Goal: Information Seeking & Learning: Learn about a topic

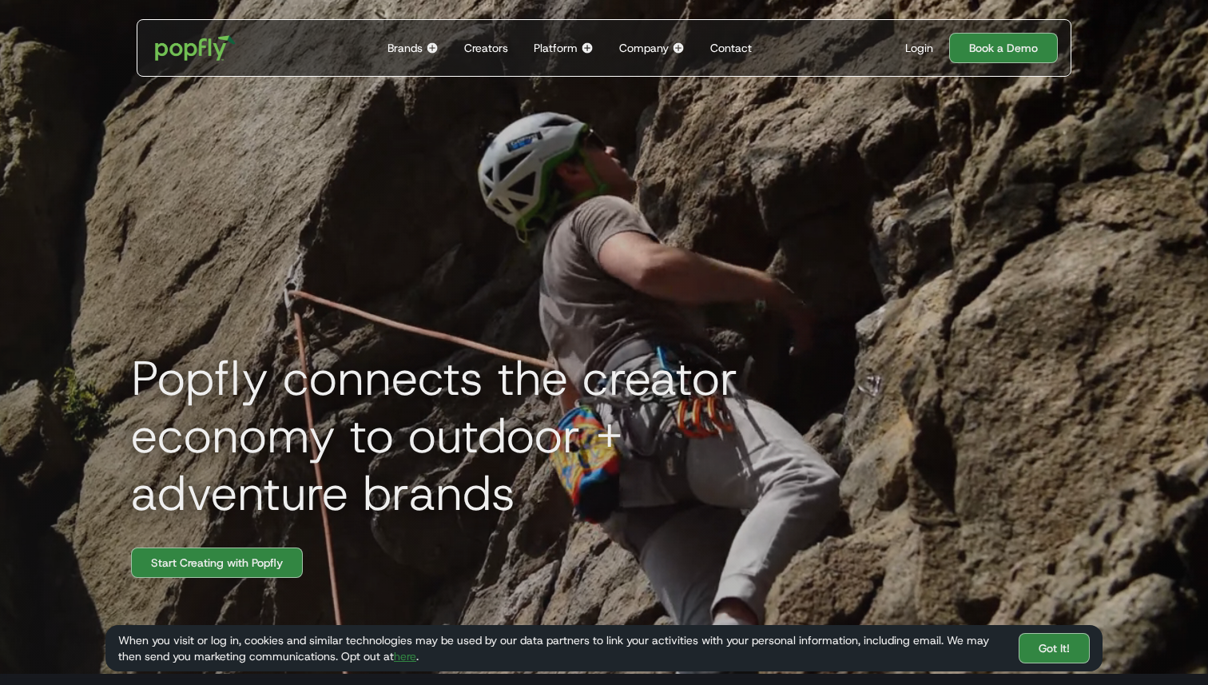
click at [649, 53] on div "Company" at bounding box center [644, 48] width 50 height 16
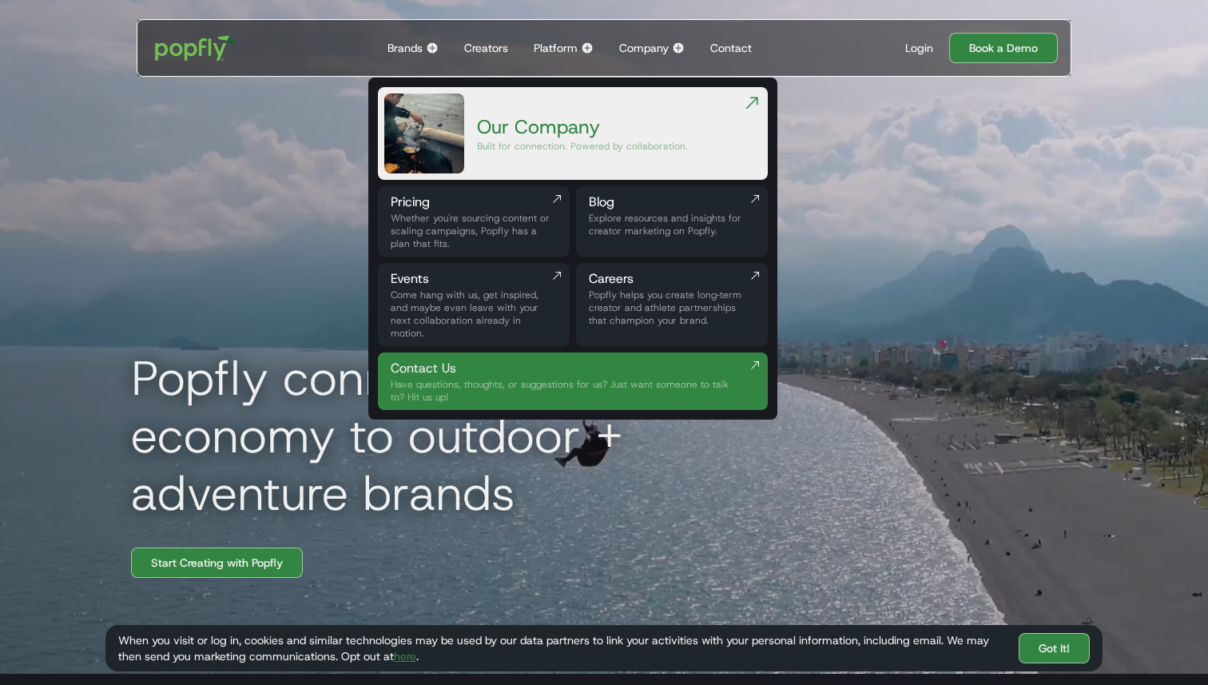
click at [481, 234] on div "Whether you're sourcing content or scaling campaigns, Popfly has a plan that fi…" at bounding box center [474, 231] width 166 height 38
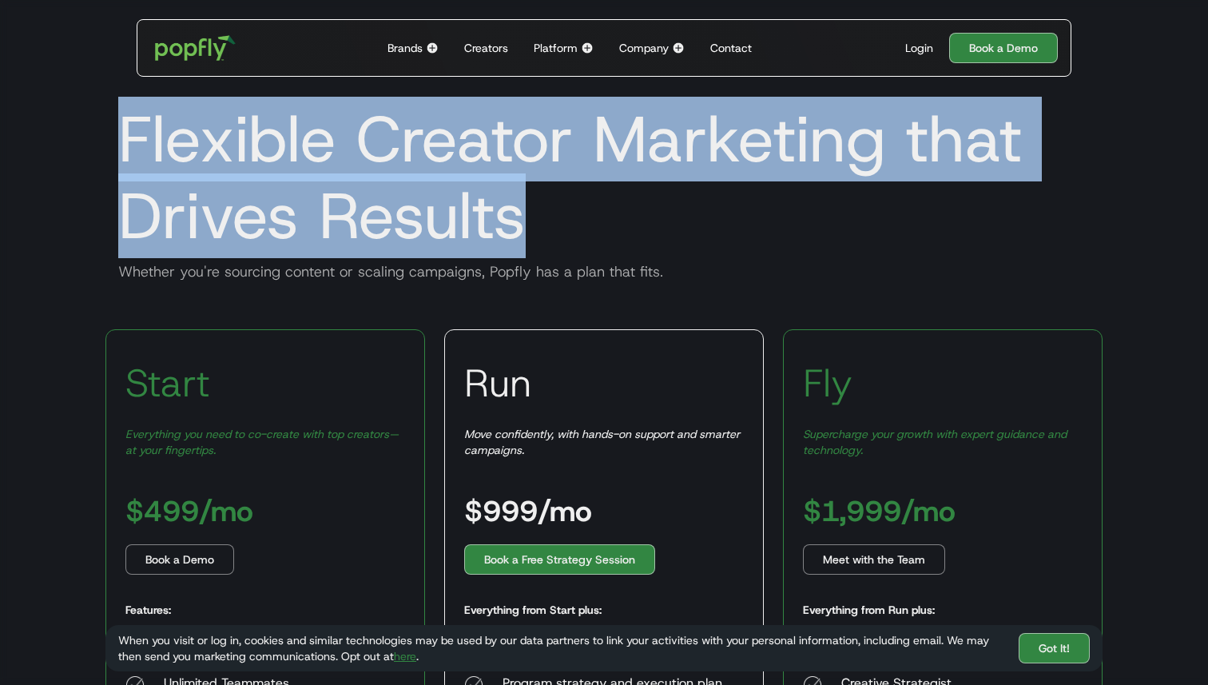
drag, startPoint x: 520, startPoint y: 226, endPoint x: 121, endPoint y: 141, distance: 407.7
click at [121, 141] on h1 "Flexible Creator Marketing that Drives Results" at bounding box center [603, 177] width 997 height 153
copy h1 "Flexible Creator Marketing that Drives Results"
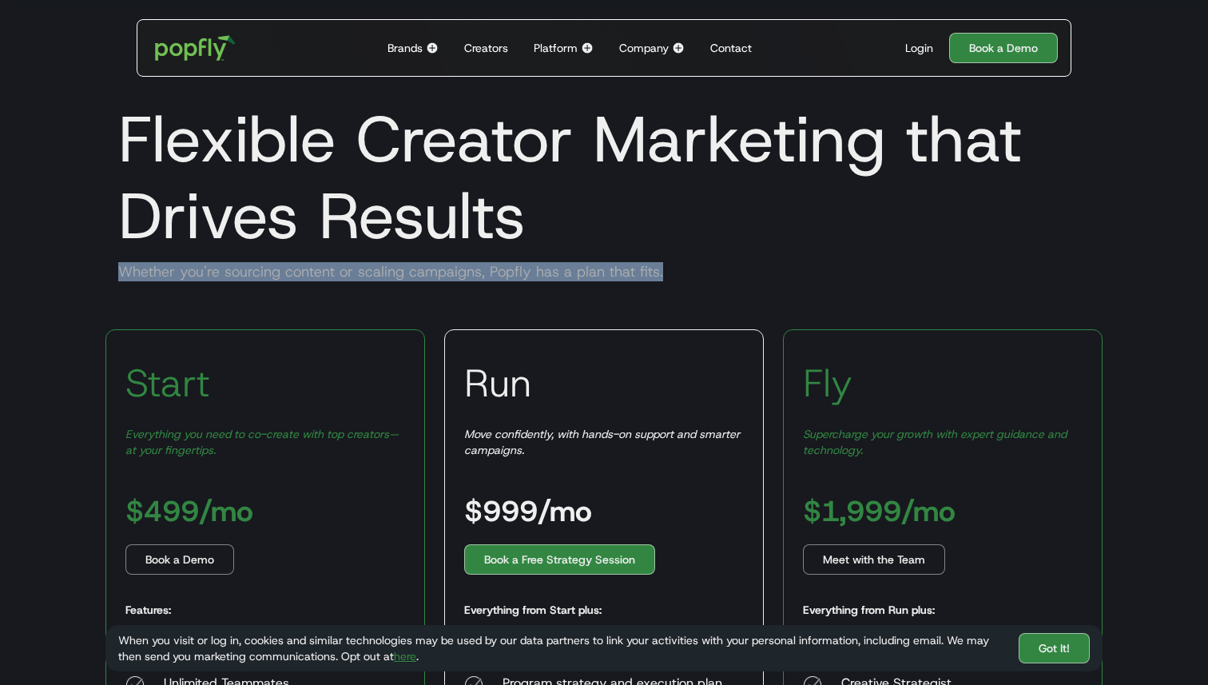
drag, startPoint x: 661, startPoint y: 272, endPoint x: 115, endPoint y: 264, distance: 546.4
click at [115, 264] on div "Whether you're sourcing content or scaling campaigns, Popfly has a plan that fi…" at bounding box center [603, 271] width 997 height 19
copy div "Whether you're sourcing content or scaling campaigns, Popfly has a plan that fi…"
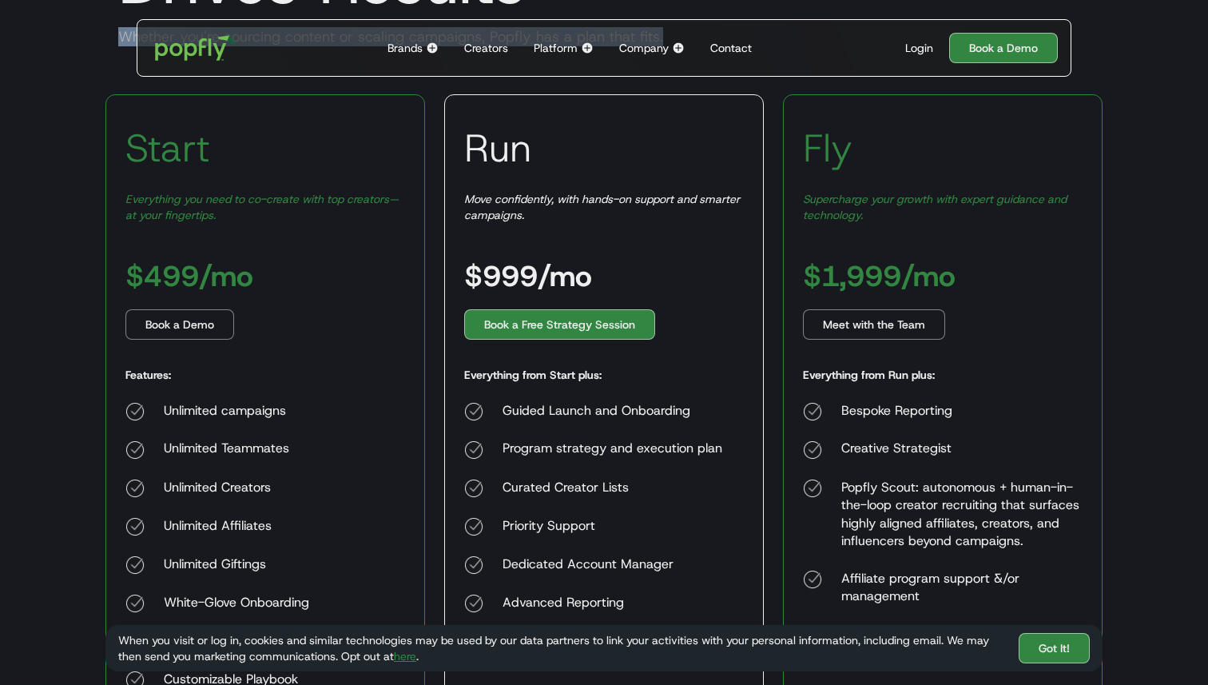
scroll to position [250, 0]
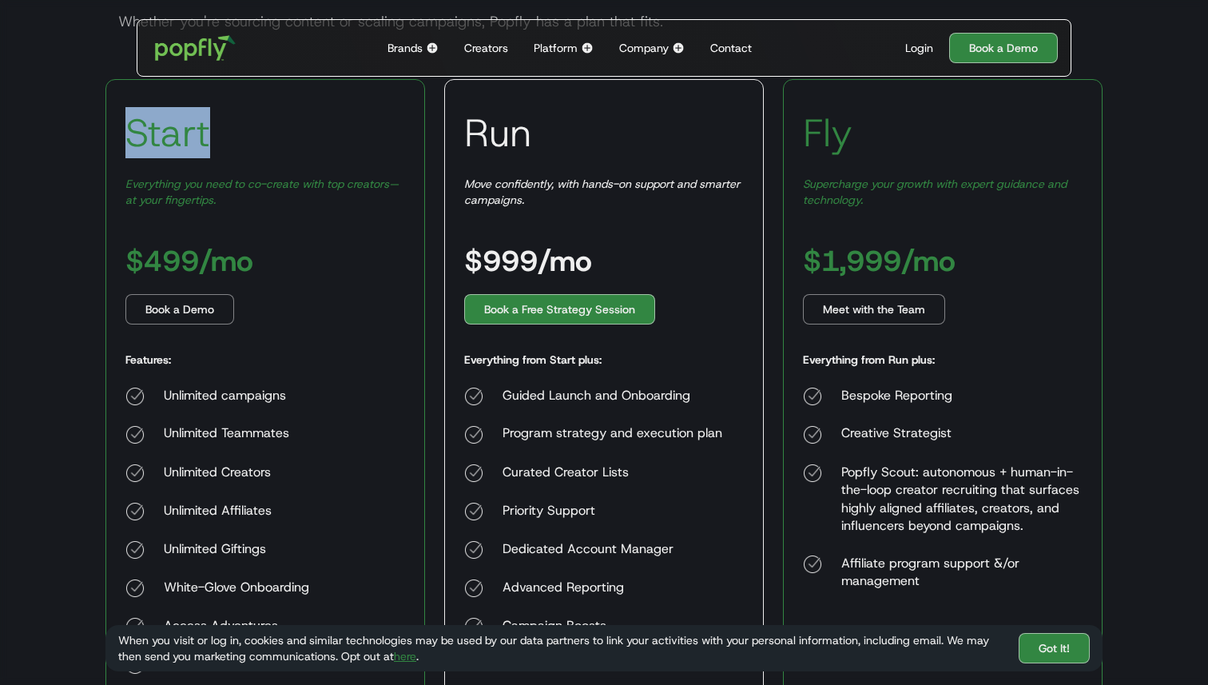
drag, startPoint x: 206, startPoint y: 137, endPoint x: 113, endPoint y: 137, distance: 93.5
click at [113, 137] on div "Start Everything you need to co-create with top creators—at your fingertips. $4…" at bounding box center [265, 386] width 320 height 615
copy h3 "Start"
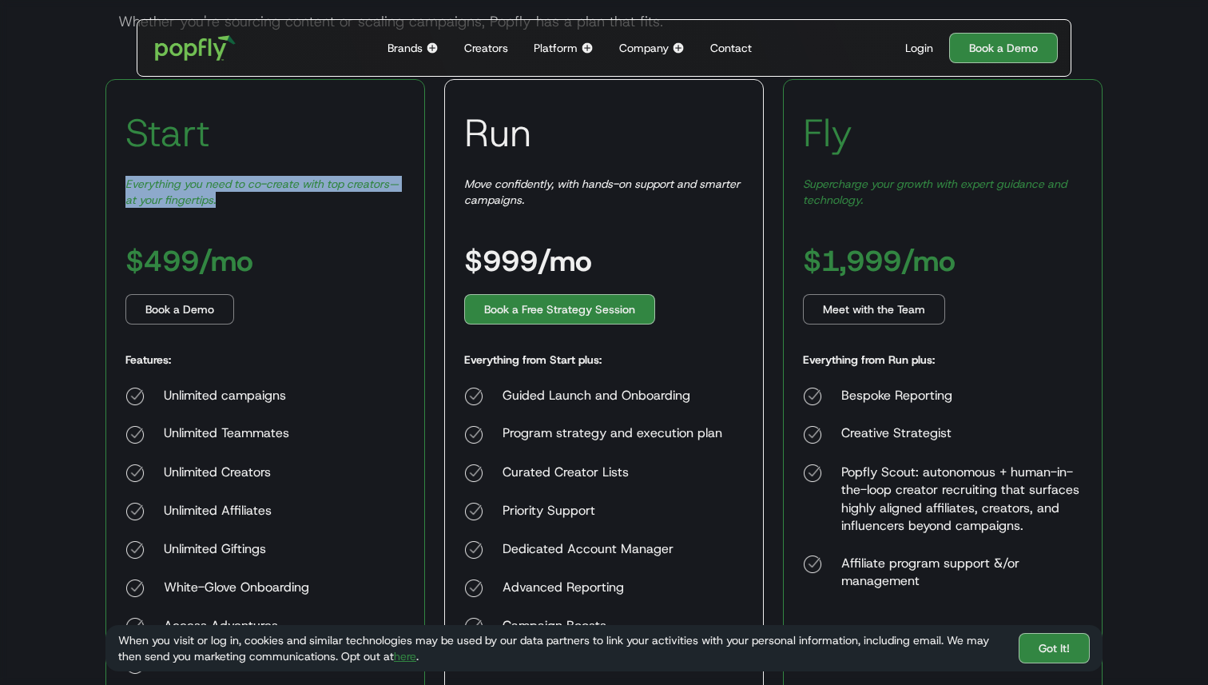
drag, startPoint x: 226, startPoint y: 201, endPoint x: 119, endPoint y: 183, distance: 108.6
click at [119, 183] on div "Start Everything you need to co-create with top creators—at your fingertips. $4…" at bounding box center [265, 386] width 320 height 615
copy em "Everything you need to co-create with top creators—at your fingertips."
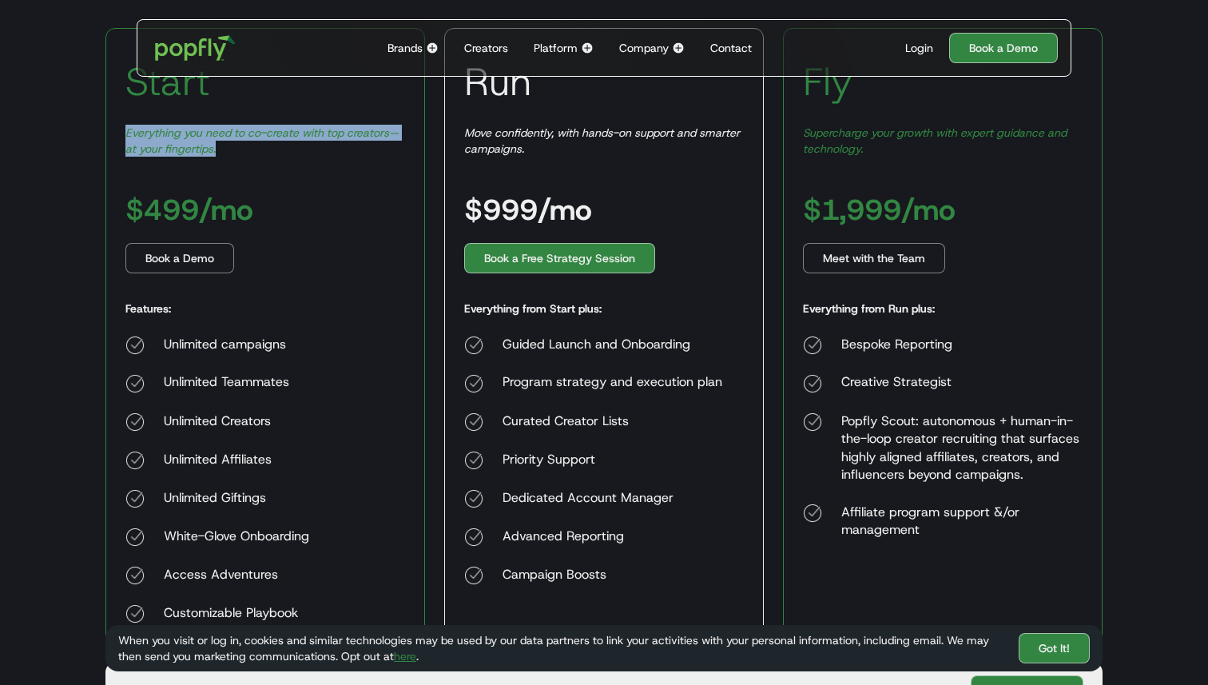
scroll to position [344, 0]
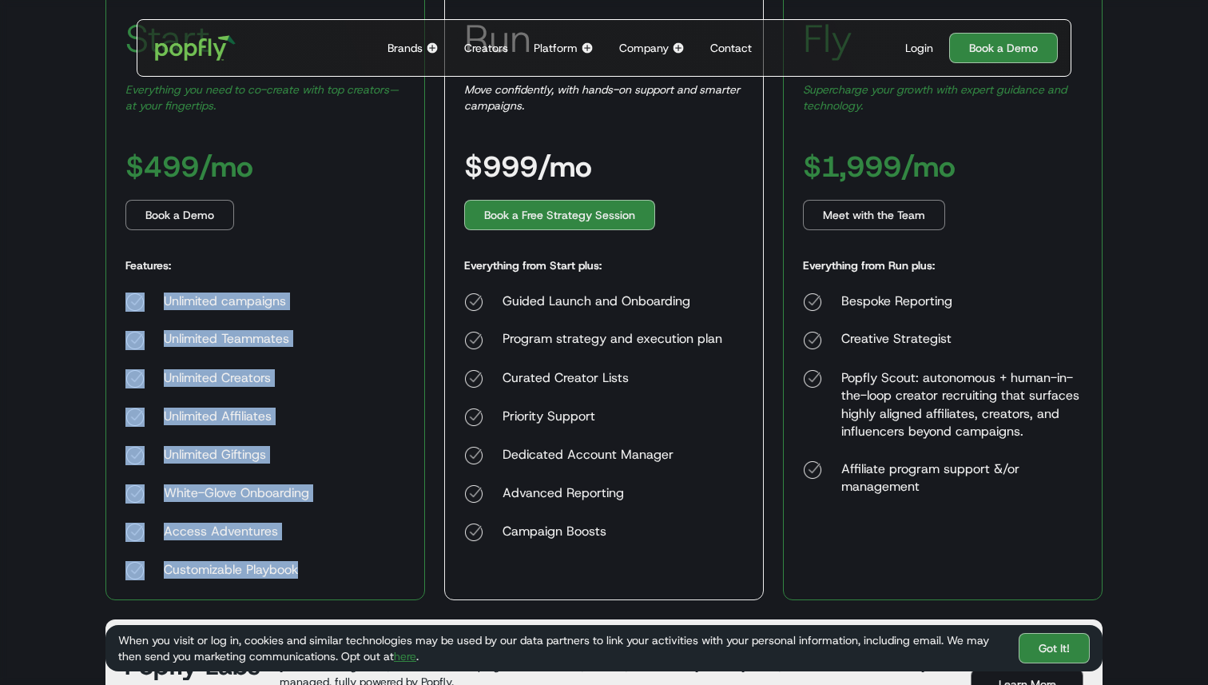
drag, startPoint x: 304, startPoint y: 570, endPoint x: 129, endPoint y: 296, distance: 324.0
click at [129, 296] on div "Unlimited campaigns Unlimited Teammates Unlimited Creators Unlimited Affiliates…" at bounding box center [217, 436] width 184 height 288
copy div "Unlimited campaigns Unlimited Teammates Unlimited Creators Unlimited Affiliates…"
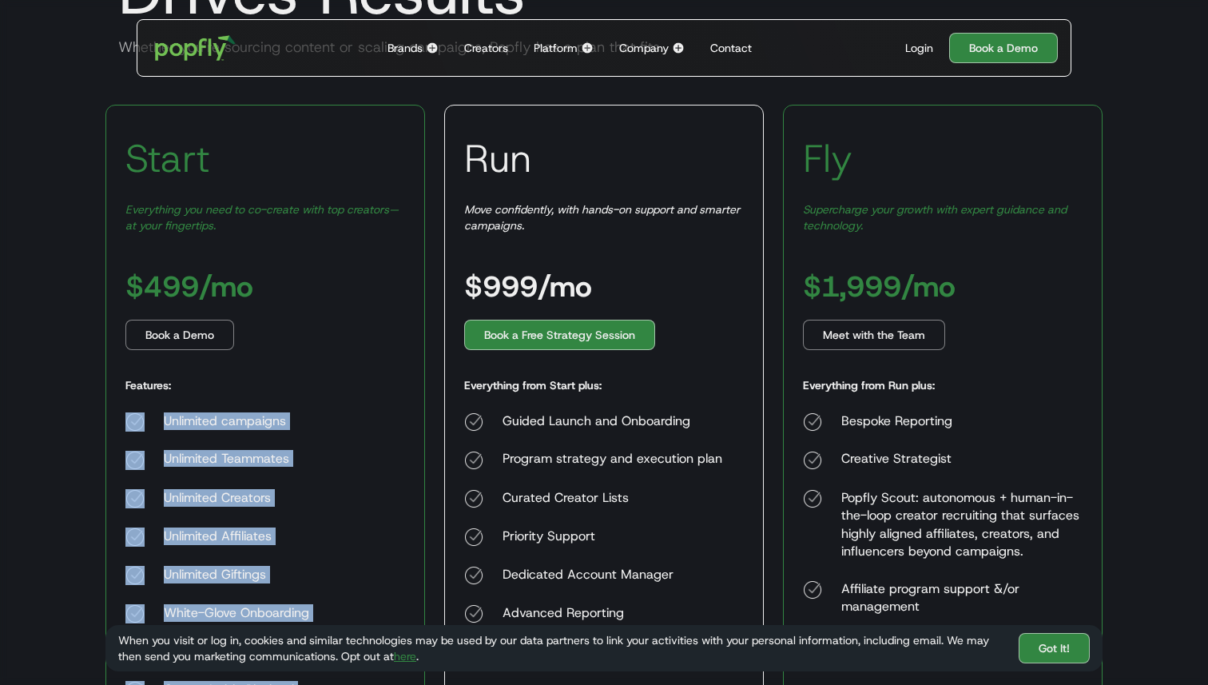
scroll to position [192, 0]
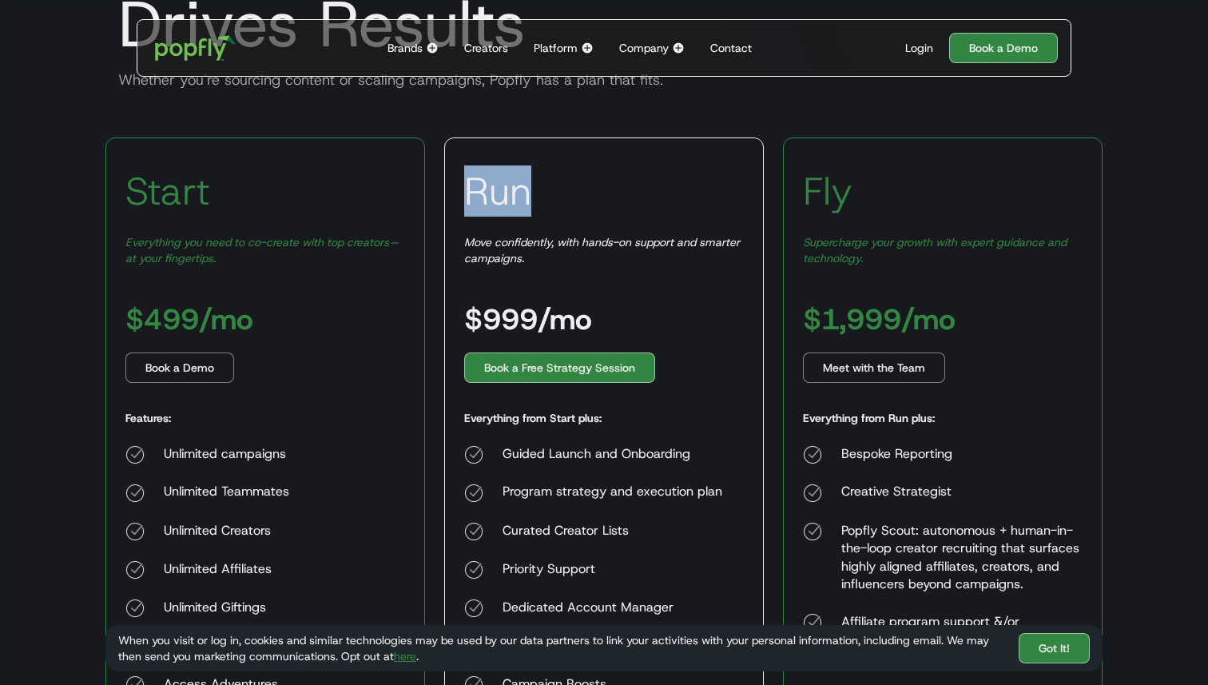
drag, startPoint x: 530, startPoint y: 190, endPoint x: 458, endPoint y: 190, distance: 71.9
click at [458, 190] on div "Run Move confidently, with hands-on support and smarter campaigns. $999/mo Book…" at bounding box center [604, 444] width 320 height 615
copy h3 "Run"
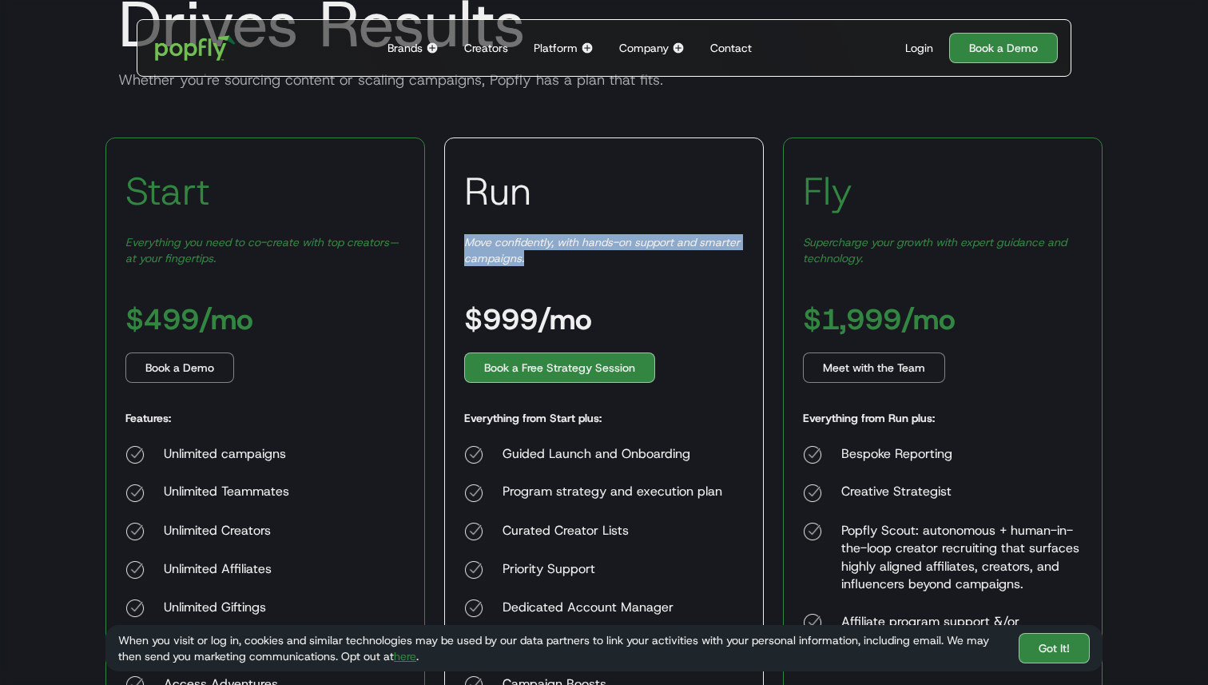
drag, startPoint x: 530, startPoint y: 256, endPoint x: 447, endPoint y: 245, distance: 83.7
click at [447, 245] on div "Run Move confidently, with hands-on support and smarter campaigns. $999/mo Book…" at bounding box center [604, 444] width 320 height 615
copy em "Move confidently, with hands-on support and smarter campaigns."
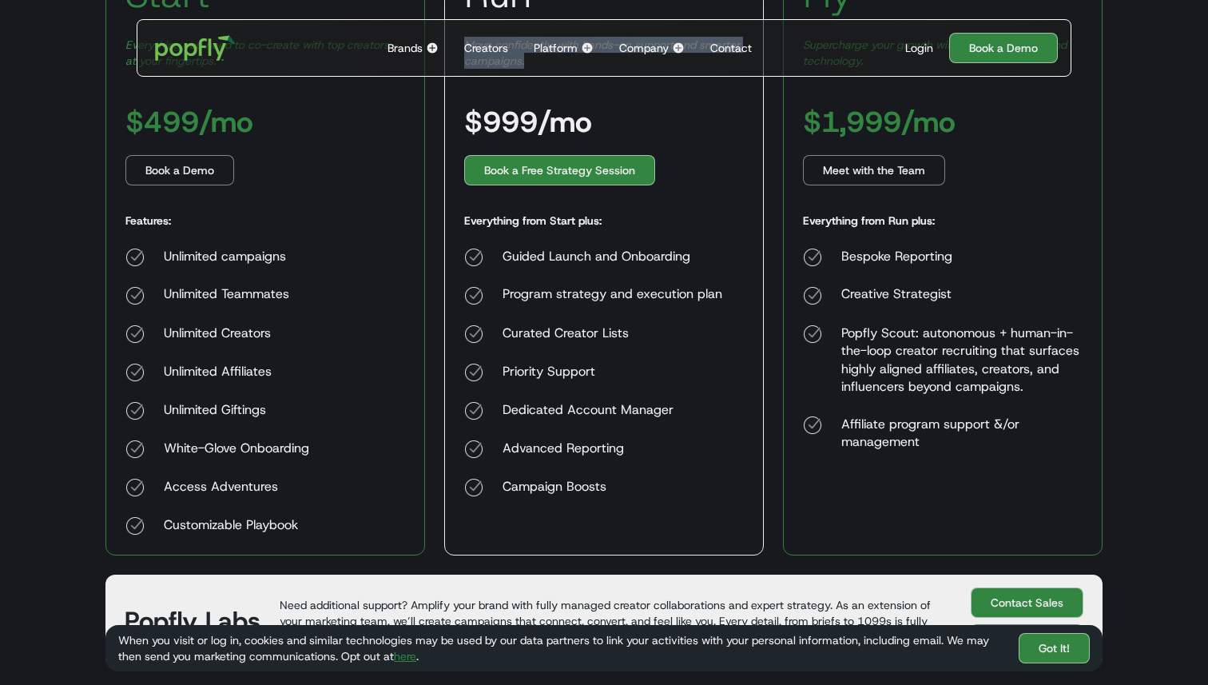
scroll to position [395, 0]
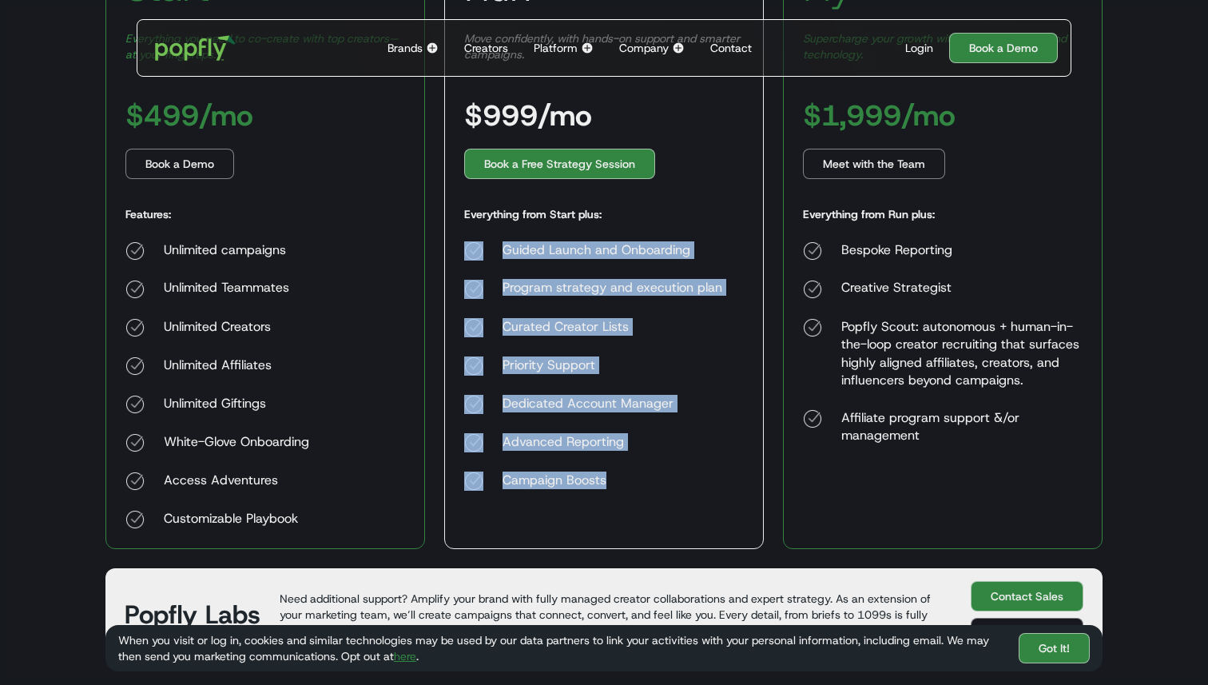
drag, startPoint x: 608, startPoint y: 475, endPoint x: 478, endPoint y: 241, distance: 267.8
click at [478, 241] on div "Guided Launch and Onboarding Program strategy and execution plan Curated Creato…" at bounding box center [593, 365] width 258 height 249
copy div "Guided Launch and Onboarding Program strategy and execution plan Curated Creato…"
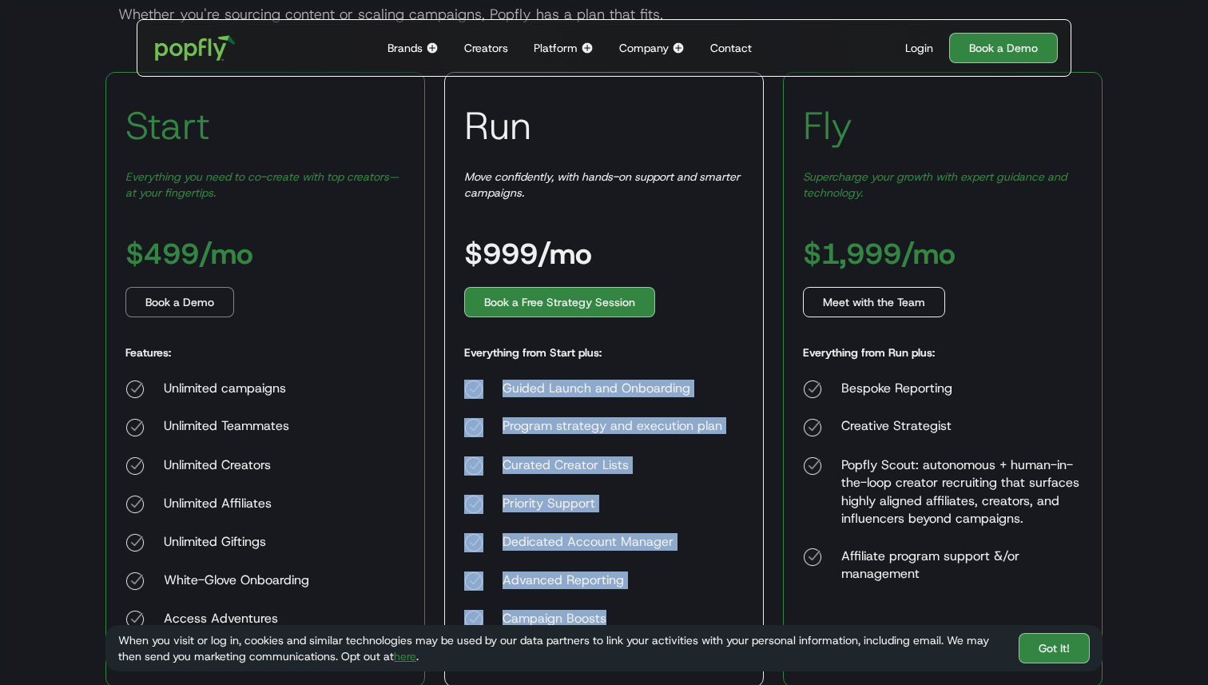
scroll to position [189, 0]
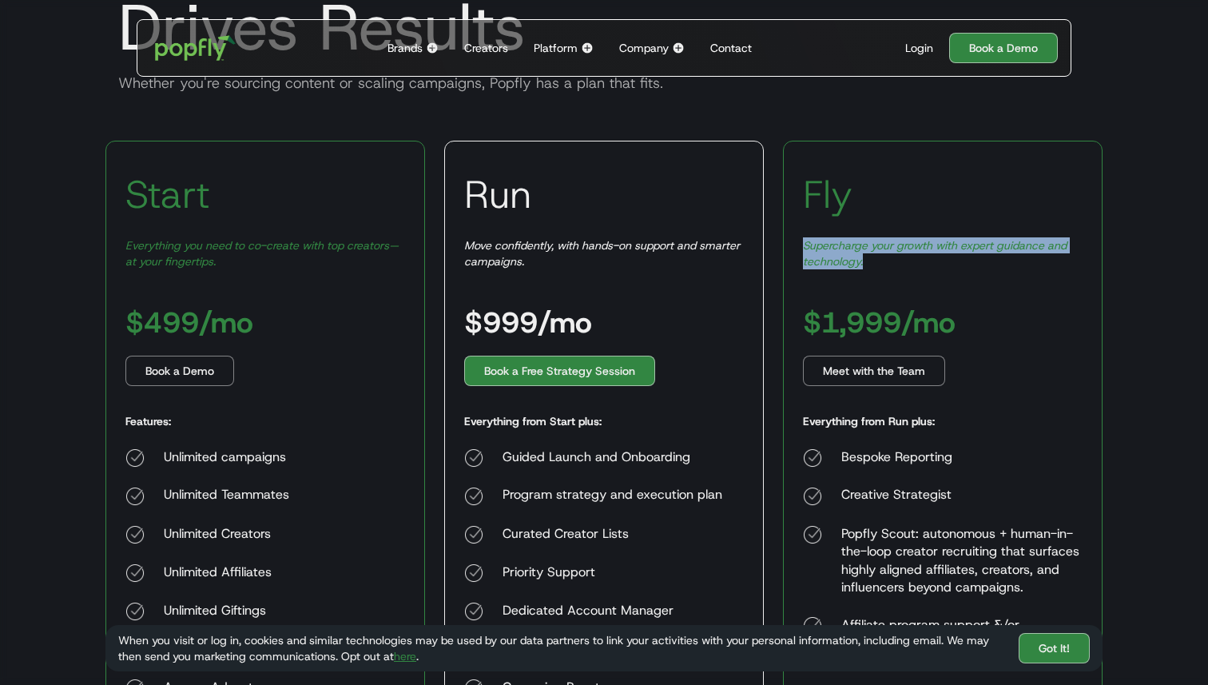
copy em "Supercharge your growth with expert guidance and technology."
drag, startPoint x: 866, startPoint y: 267, endPoint x: 804, endPoint y: 242, distance: 66.3
click at [804, 242] on div "Supercharge your growth with expert guidance and technology." at bounding box center [943, 253] width 280 height 32
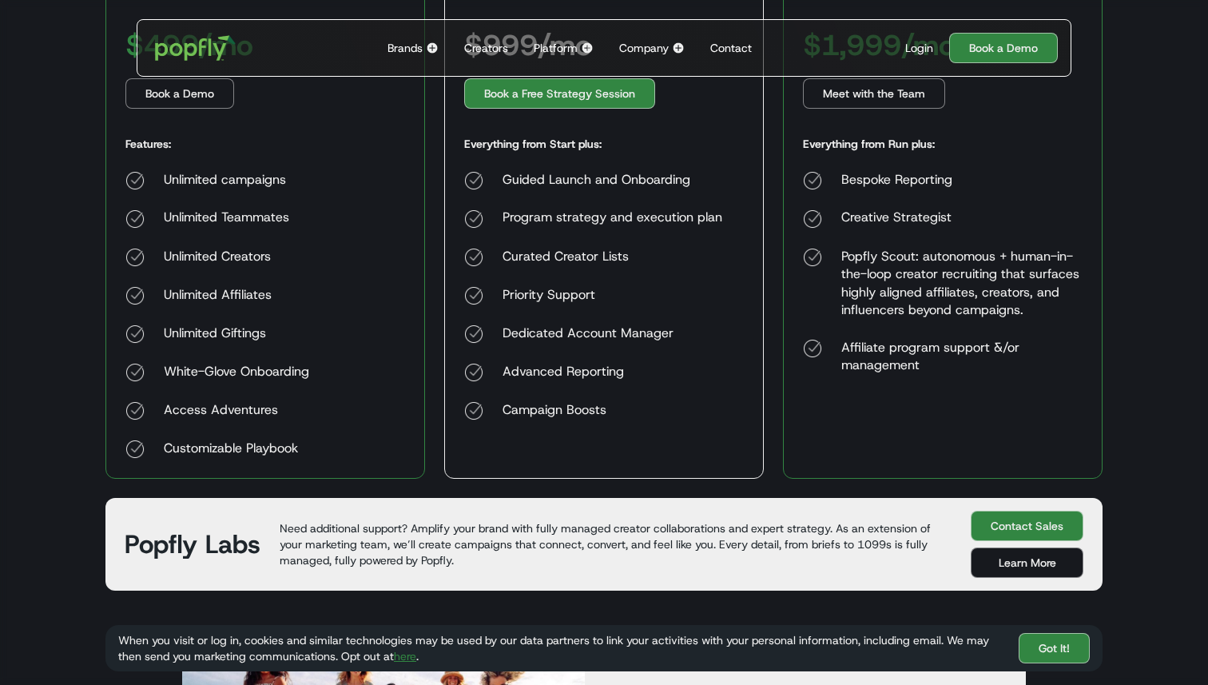
scroll to position [483, 0]
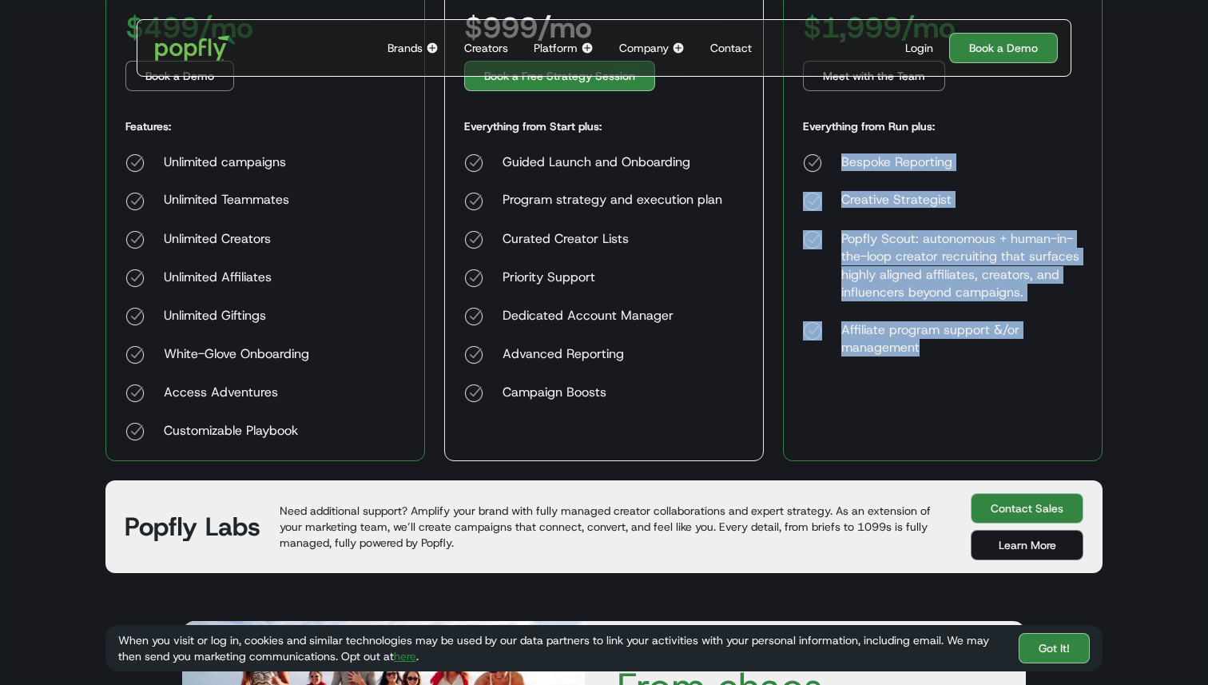
drag, startPoint x: 928, startPoint y: 344, endPoint x: 832, endPoint y: 161, distance: 206.5
click at [832, 161] on div "Bespoke Reporting Creative Strategist Popfly Scout: autonomous + human-in-the-l…" at bounding box center [943, 254] width 280 height 203
copy div "Bespoke Reporting Creative Strategist Popfly Scout: autonomous + human-in-the-l…"
